Goal: Task Accomplishment & Management: Manage account settings

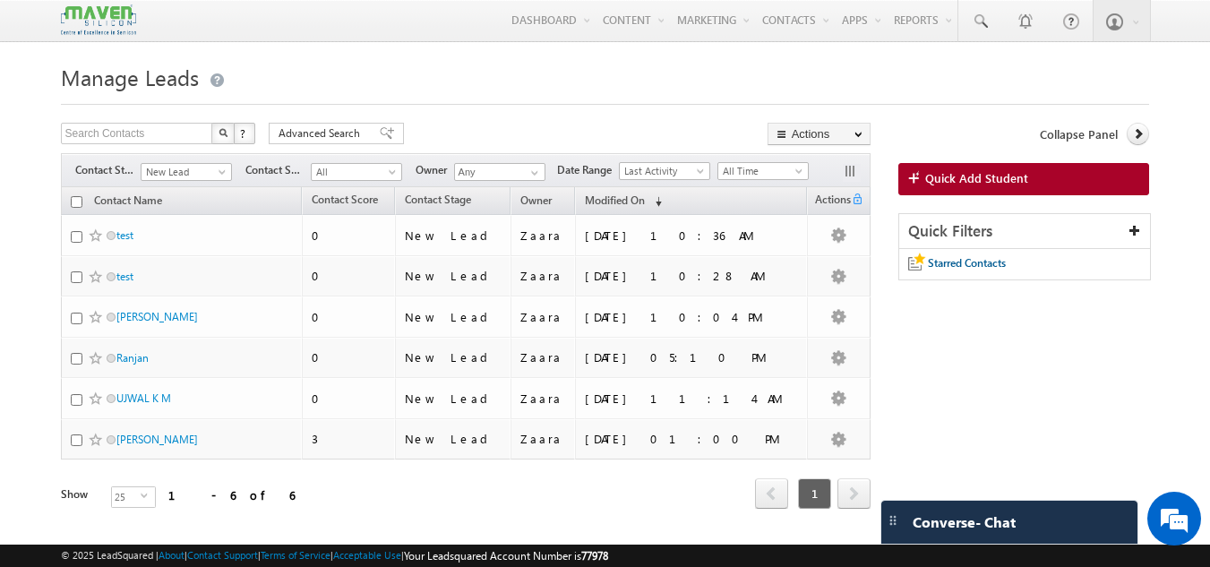
click at [536, 92] on h1 "Manage Leads" at bounding box center [605, 75] width 1089 height 35
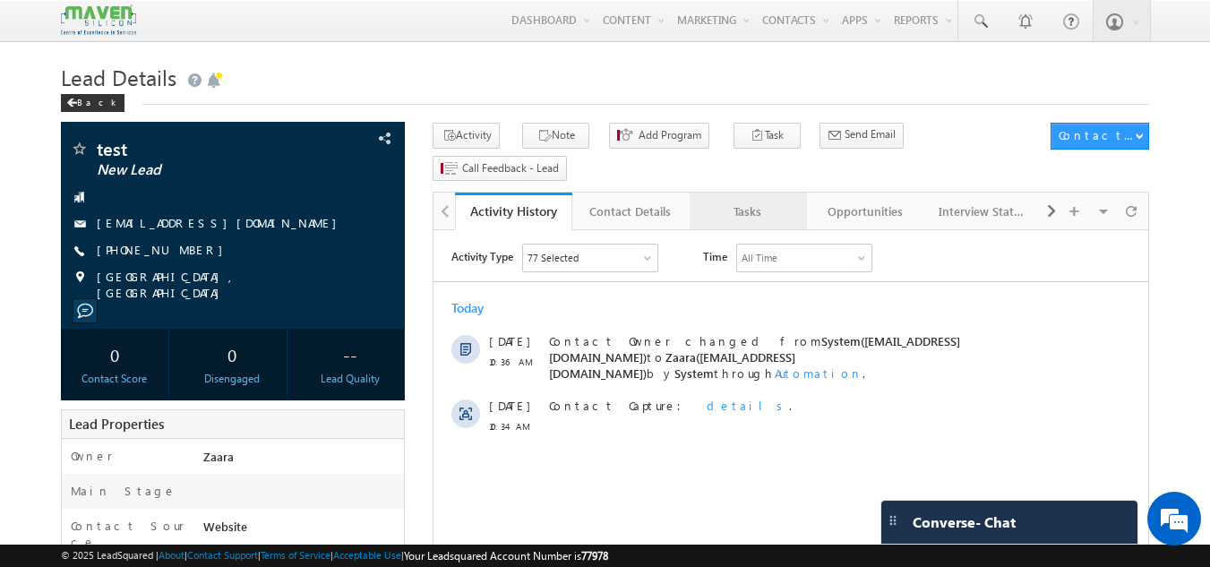
click at [765, 201] on div "Tasks" at bounding box center [747, 211] width 87 height 21
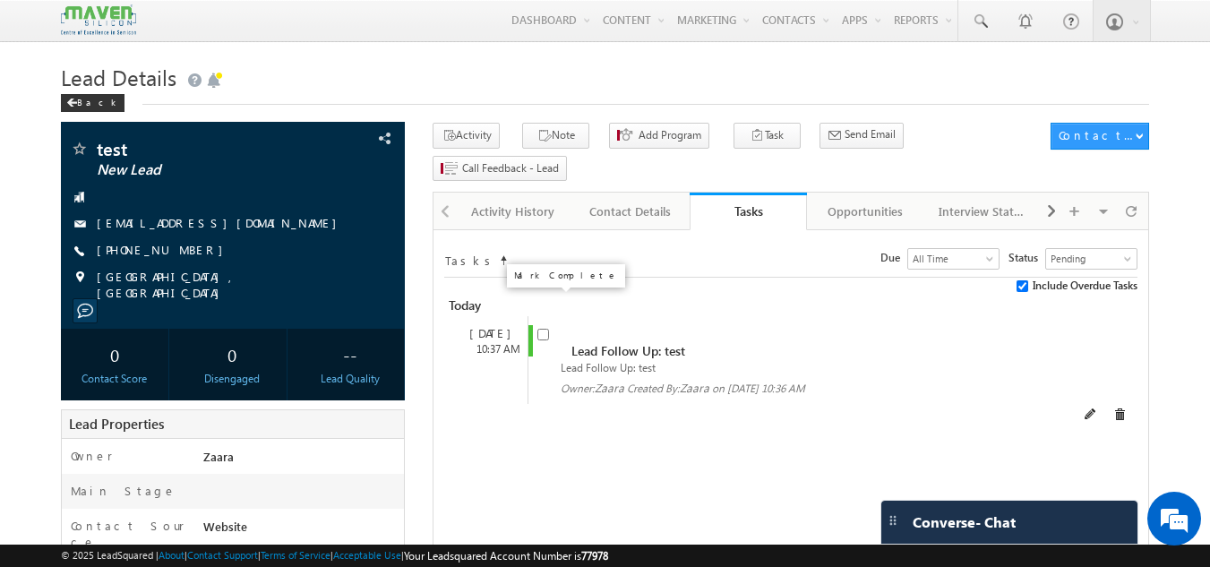
click at [539, 329] on input "checkbox" at bounding box center [543, 335] width 12 height 12
checkbox input "false"
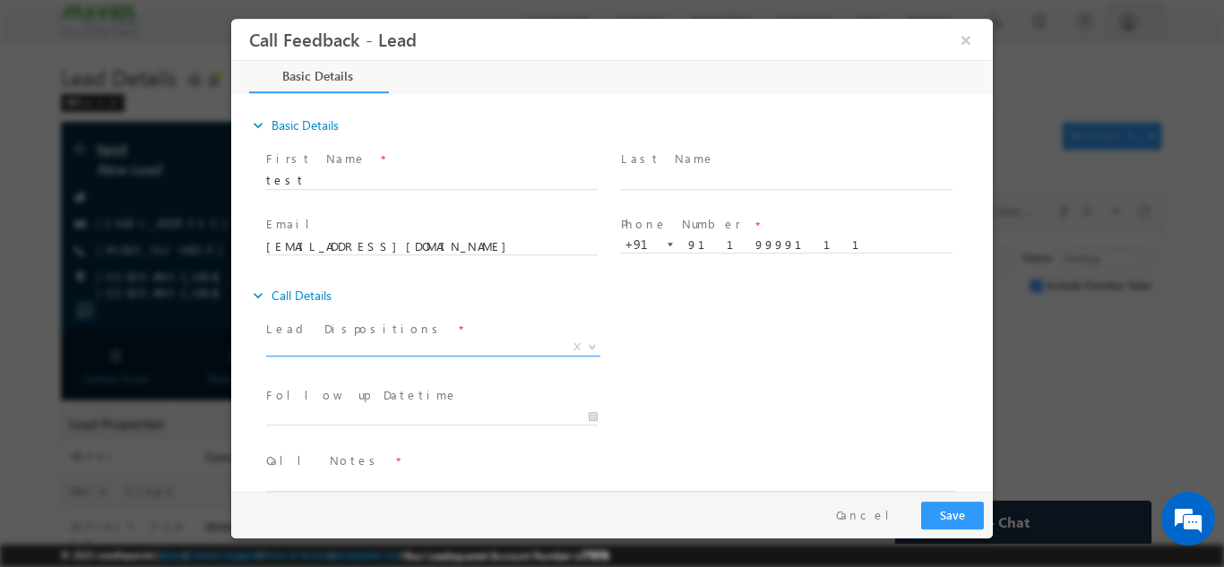
click at [391, 344] on span "X" at bounding box center [433, 347] width 334 height 18
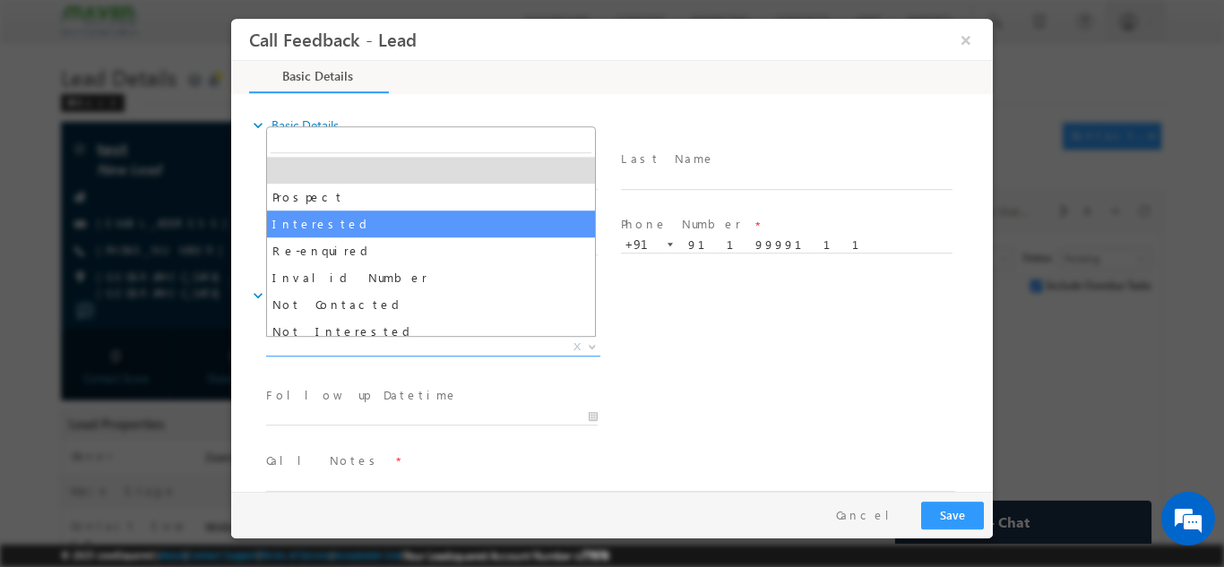
scroll to position [170, 0]
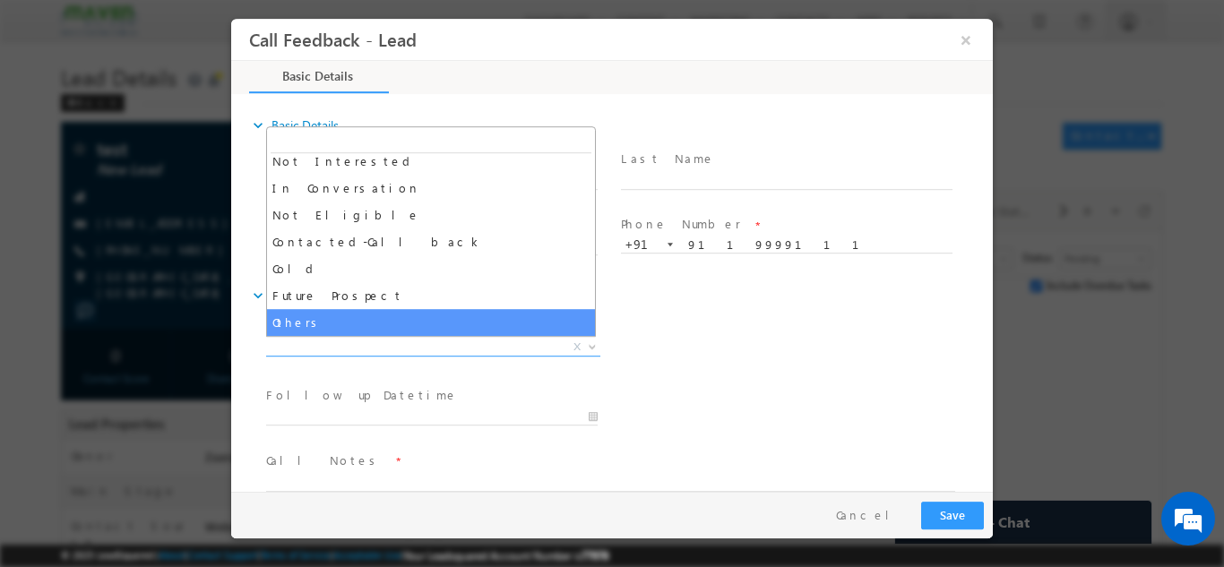
select select "Others"
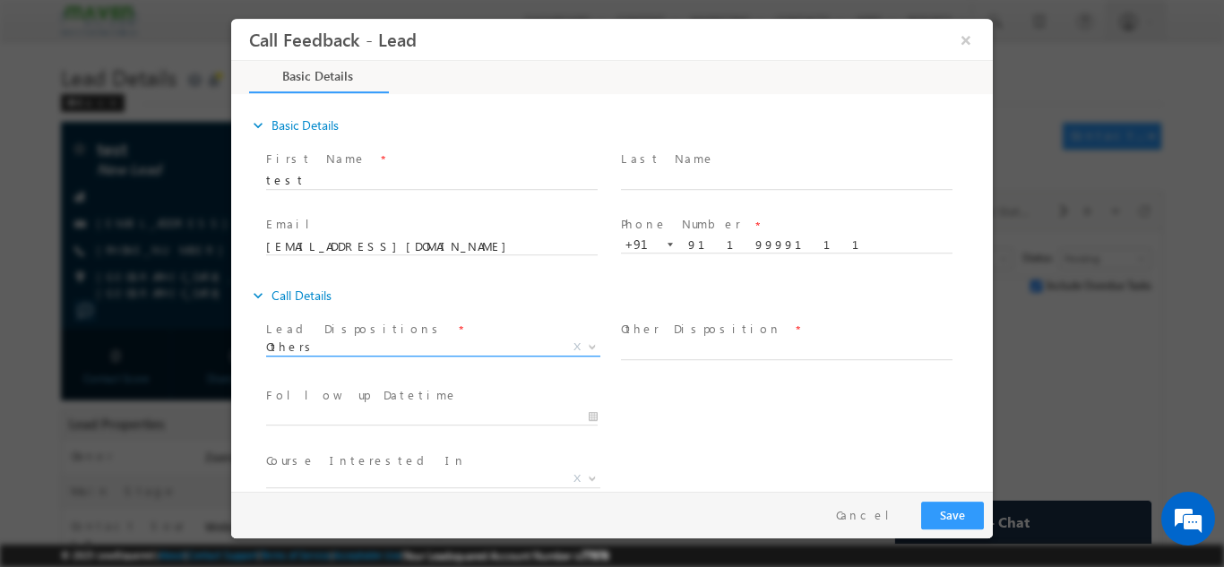
scroll to position [95, 0]
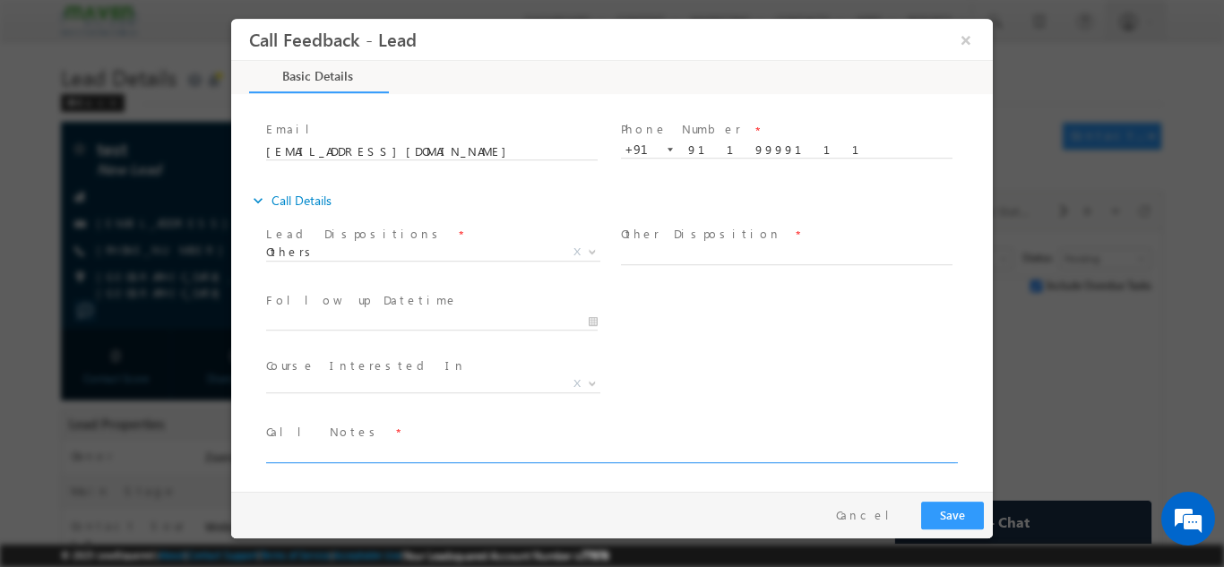
click at [304, 451] on textarea at bounding box center [610, 452] width 689 height 21
type textarea "Test Lead"
click at [961, 515] on button "Save" at bounding box center [952, 515] width 63 height 28
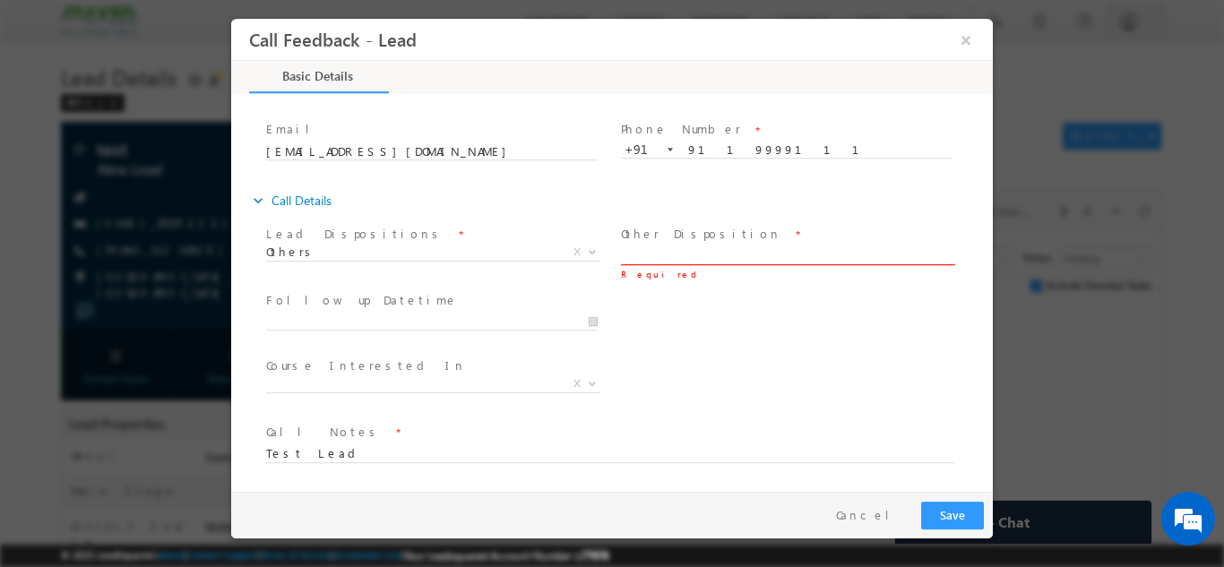
click at [773, 255] on input "text" at bounding box center [786, 255] width 331 height 18
type input "Test Lead"
click at [941, 513] on button "Save" at bounding box center [952, 515] width 63 height 28
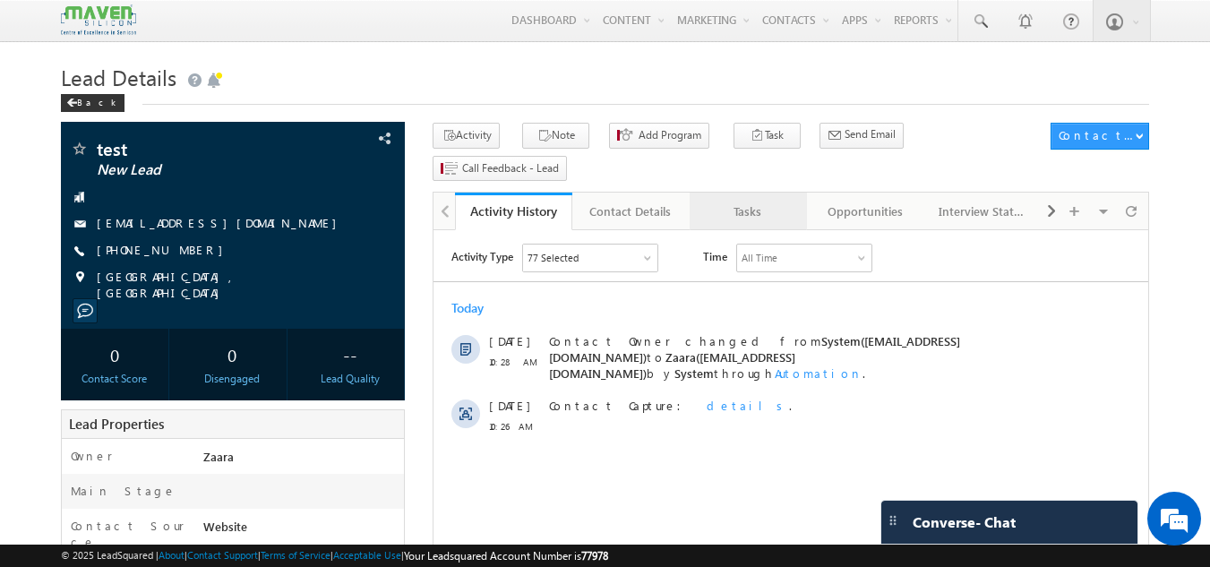
click at [769, 201] on div "Tasks" at bounding box center [747, 211] width 87 height 21
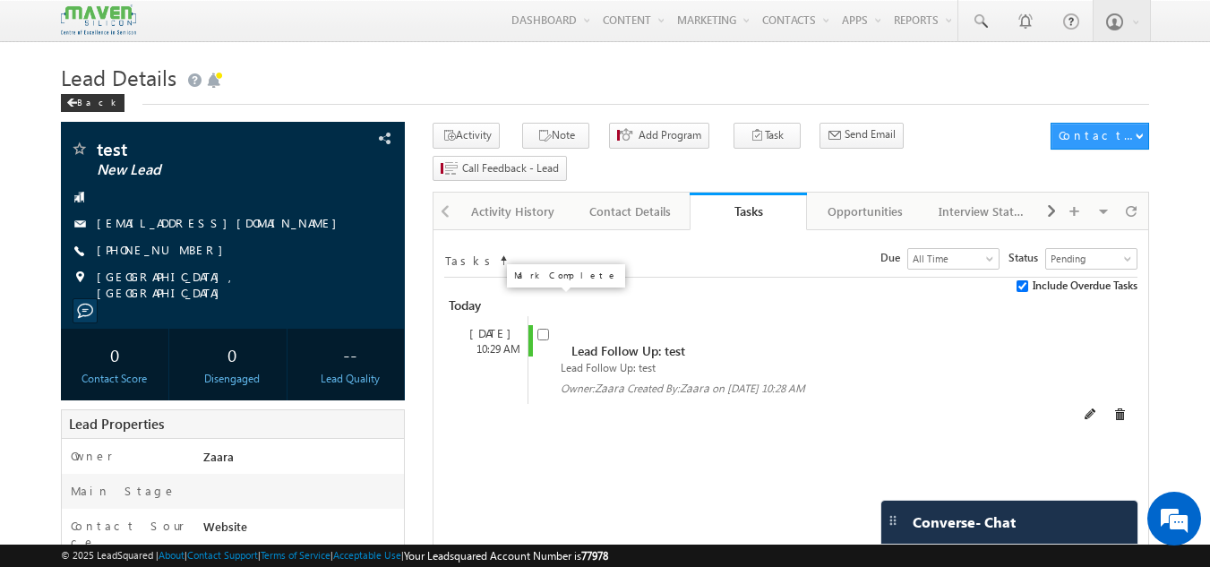
click at [540, 329] on input "checkbox" at bounding box center [543, 335] width 12 height 12
checkbox input "false"
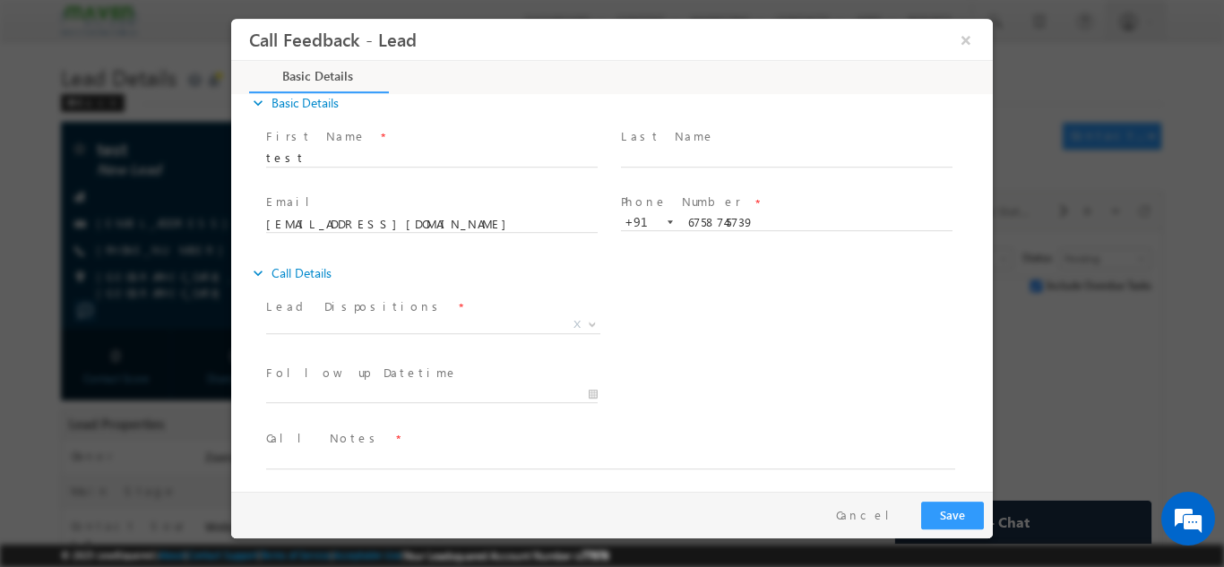
scroll to position [29, 0]
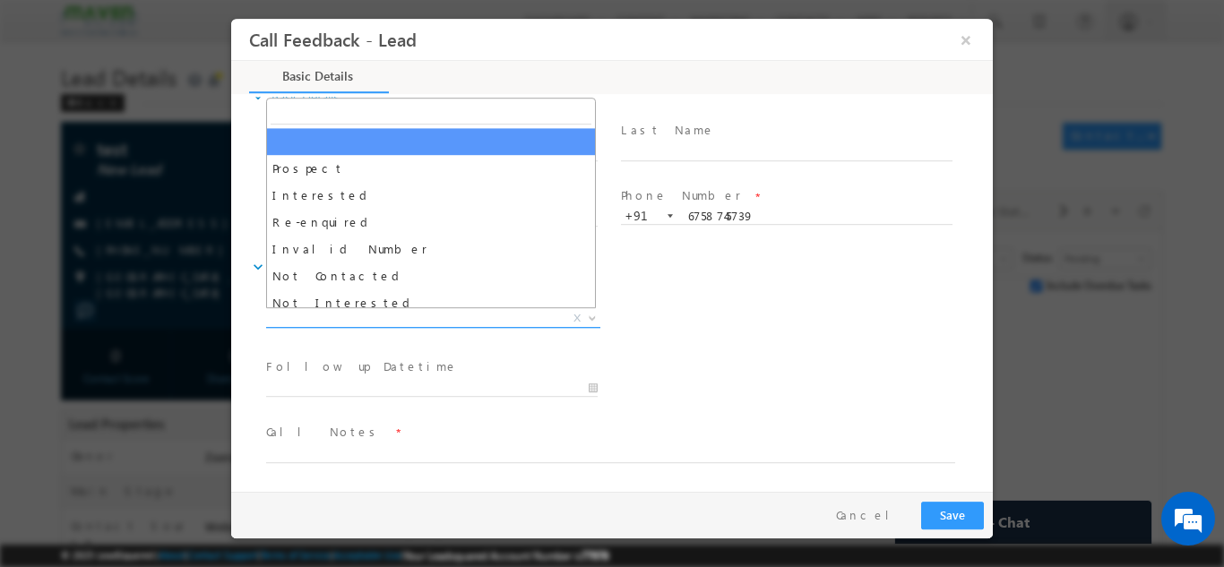
click at [365, 316] on span "X" at bounding box center [433, 318] width 334 height 18
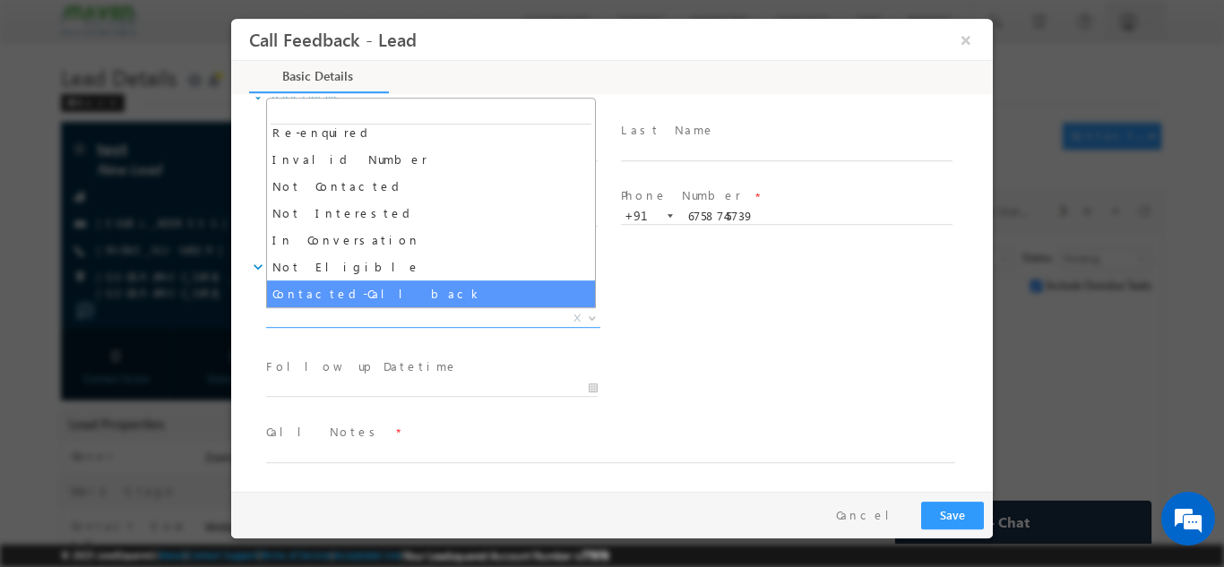
scroll to position [170, 0]
select select "Others"
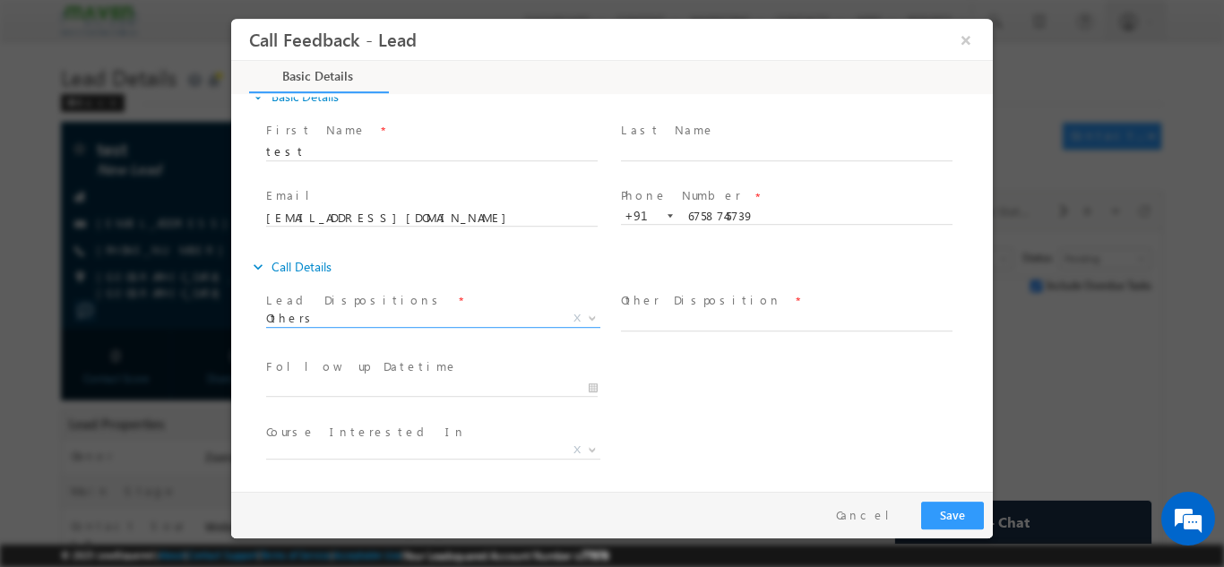
scroll to position [95, 0]
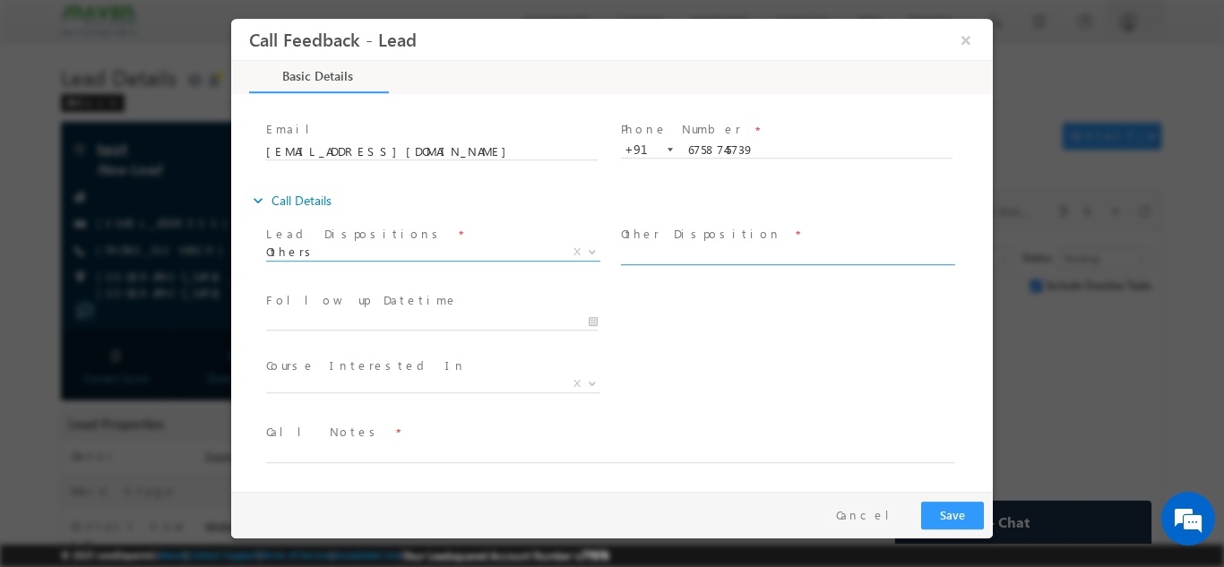
drag, startPoint x: 654, startPoint y: 260, endPoint x: 656, endPoint y: 271, distance: 11.8
click at [654, 260] on input "text" at bounding box center [786, 255] width 331 height 18
type input "Test Lead"
click at [317, 447] on textarea at bounding box center [610, 452] width 689 height 21
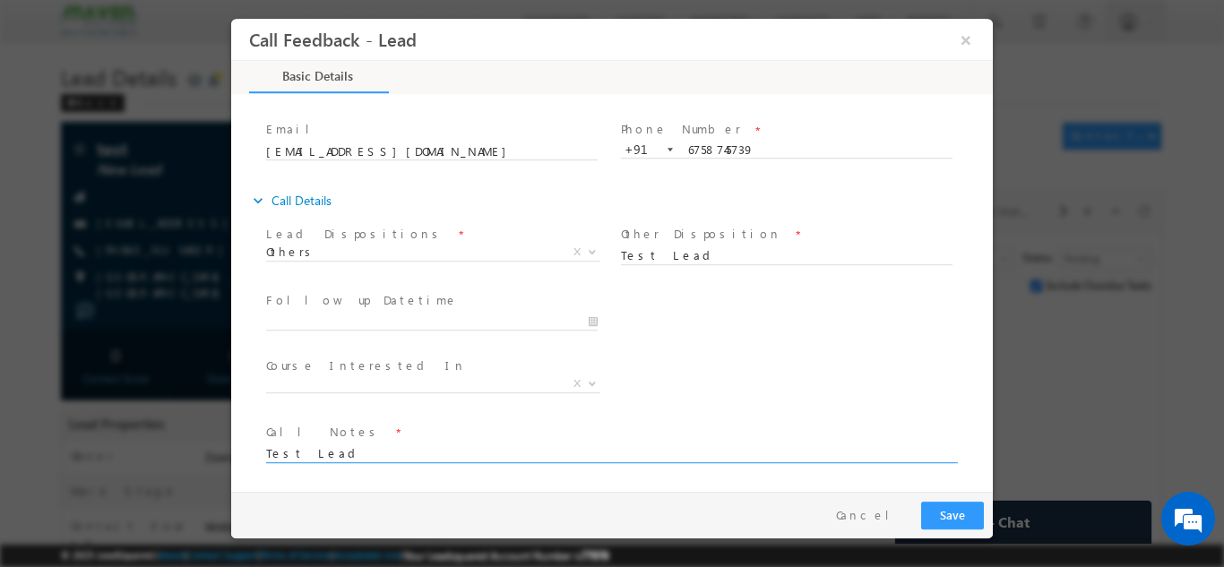
type textarea "Test Lead"
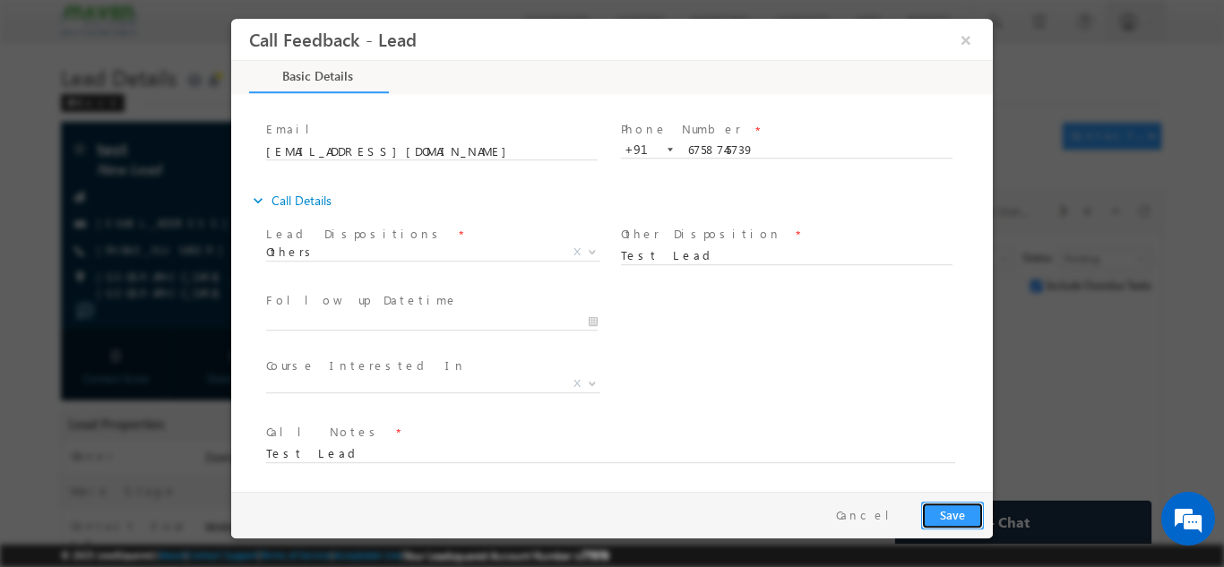
click at [941, 521] on button "Save" at bounding box center [952, 515] width 63 height 28
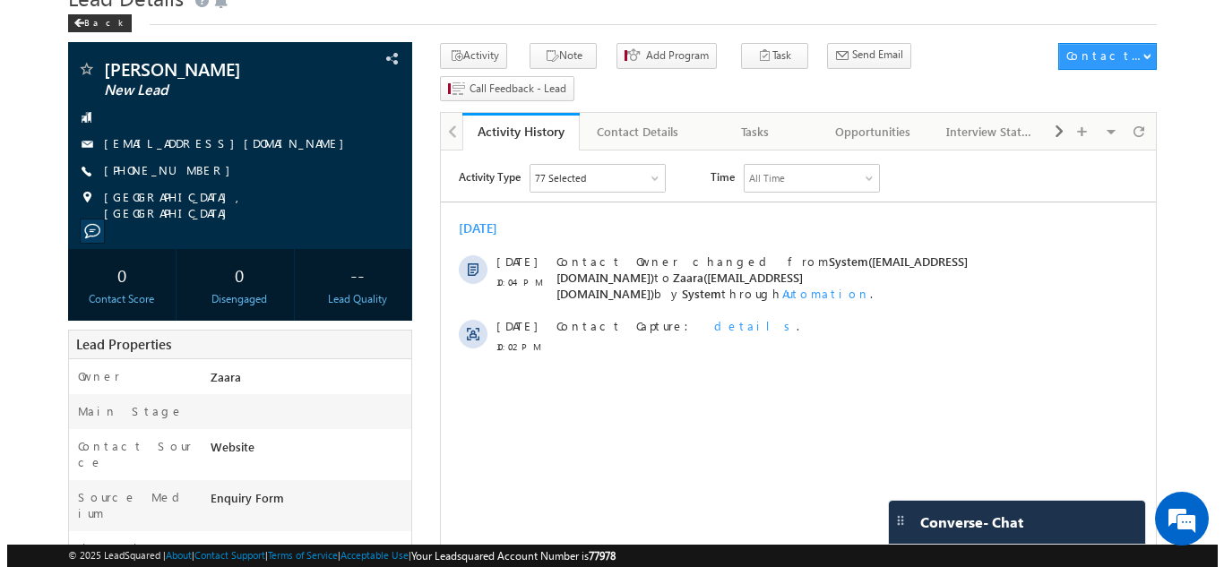
scroll to position [81, 0]
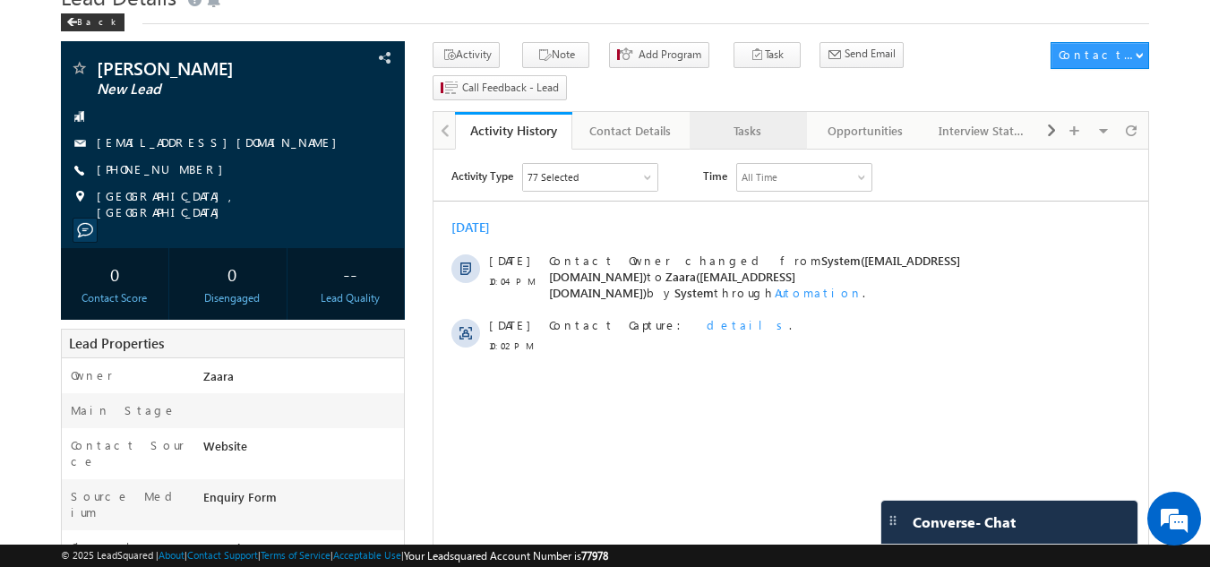
click at [739, 120] on div "Tasks" at bounding box center [747, 130] width 87 height 21
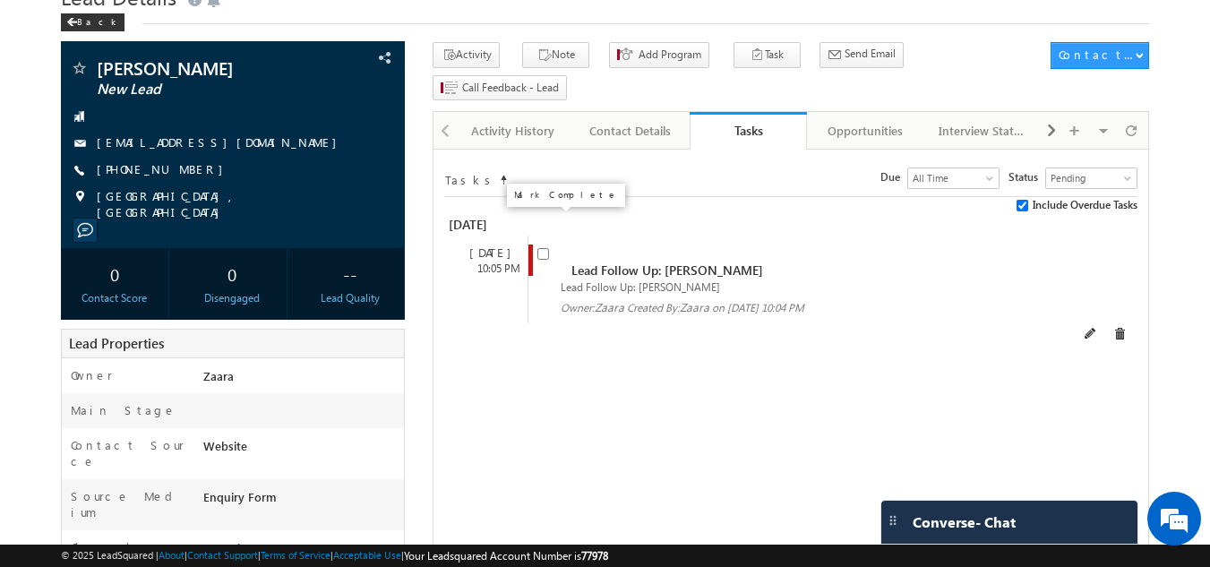
click at [547, 248] on input "checkbox" at bounding box center [543, 254] width 12 height 12
checkbox input "false"
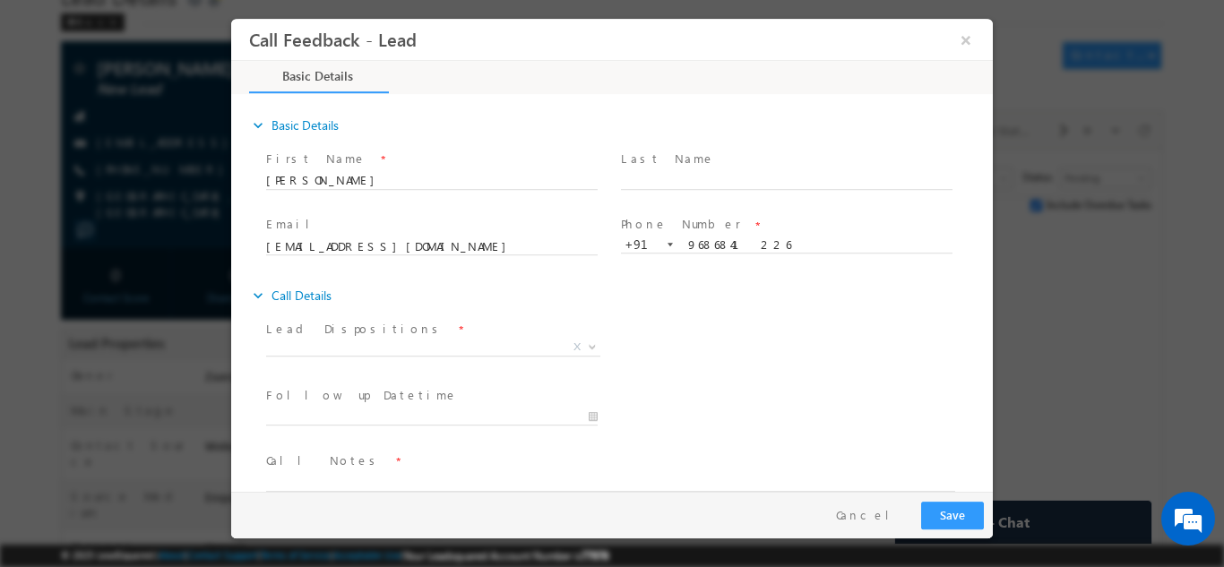
scroll to position [29, 0]
